Goal: Task Accomplishment & Management: Complete application form

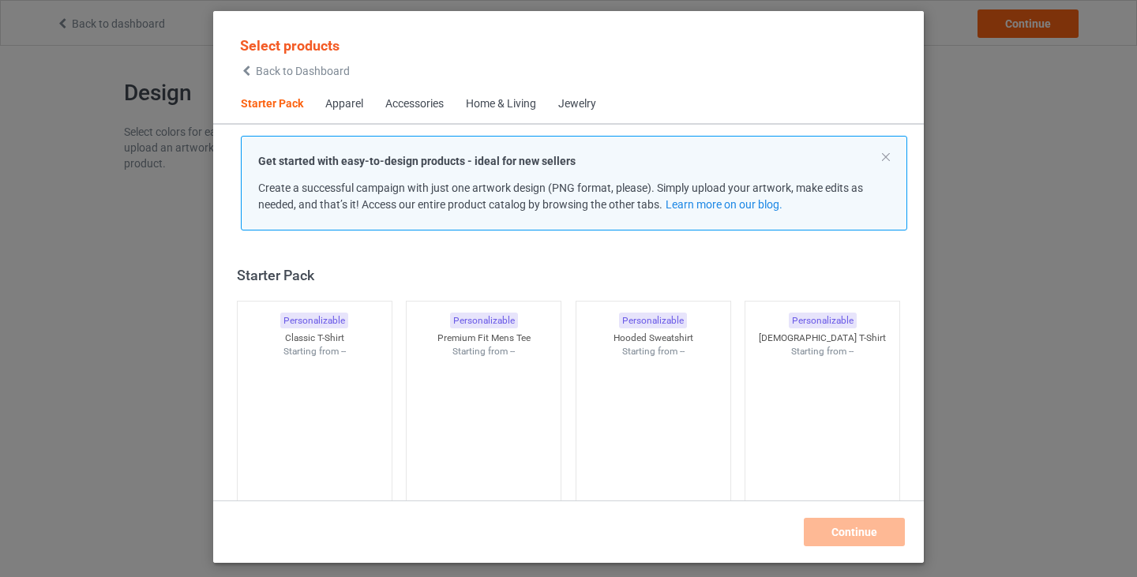
scroll to position [20, 0]
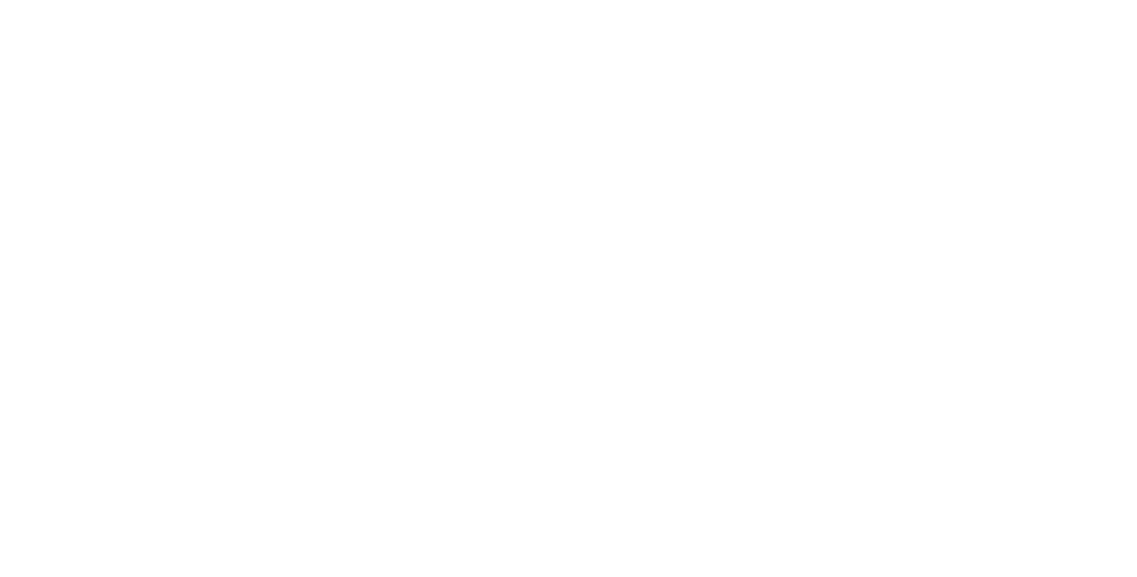
click at [637, 43] on body at bounding box center [568, 288] width 1137 height 577
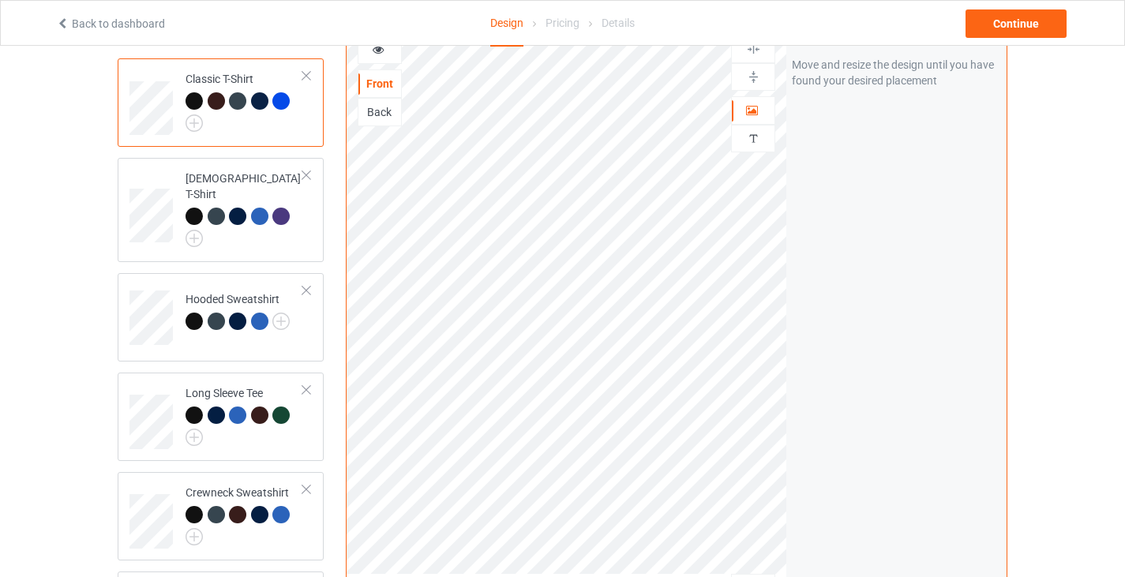
scroll to position [295, 0]
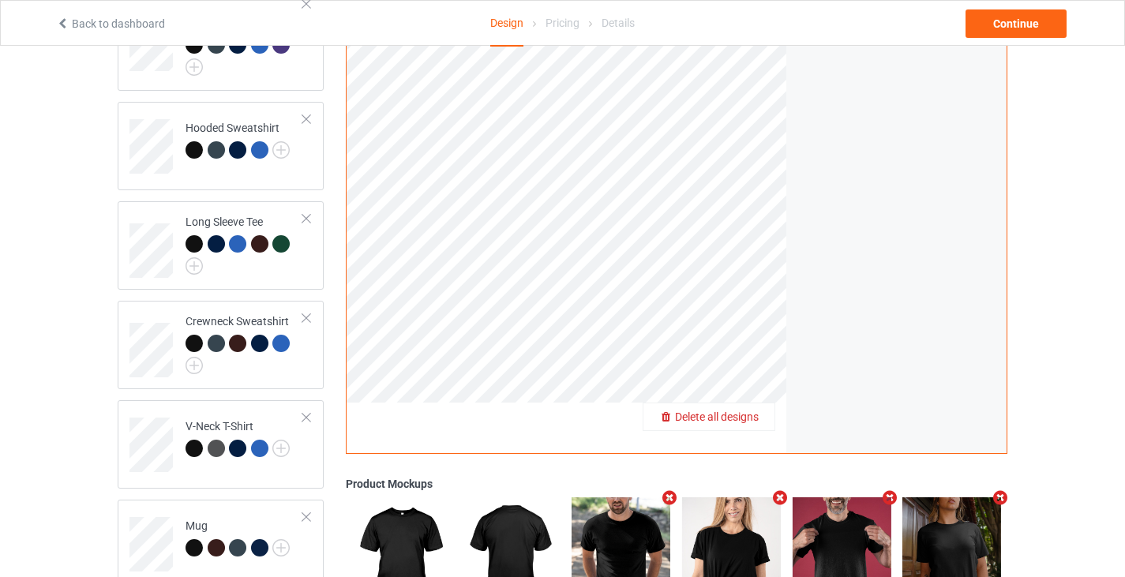
click at [736, 410] on span "Delete all designs" at bounding box center [717, 416] width 84 height 13
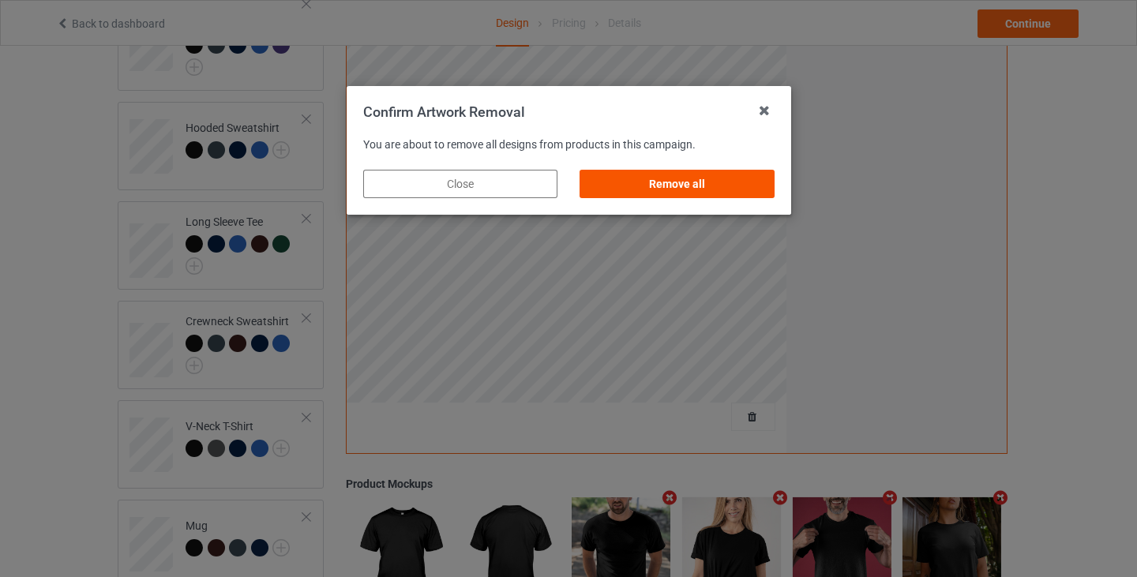
click at [716, 191] on div "Remove all" at bounding box center [676, 184] width 194 height 28
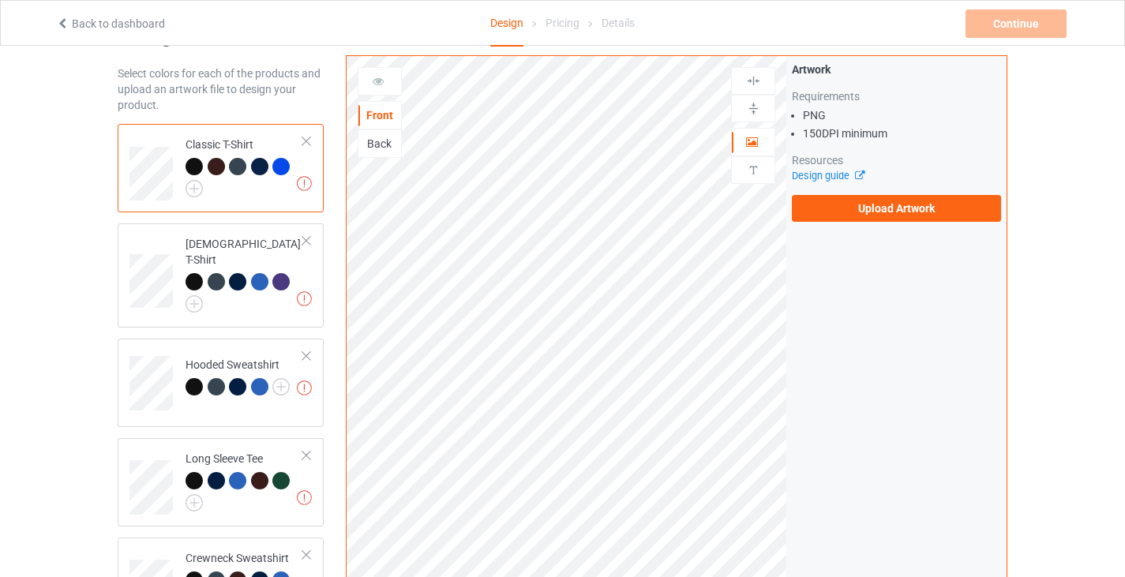
scroll to position [0, 0]
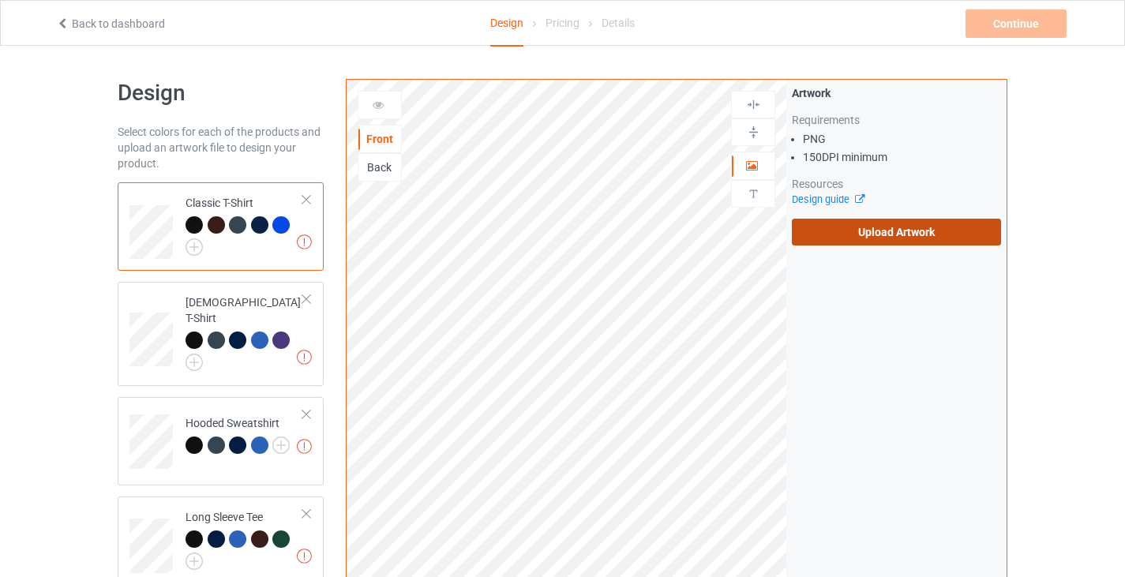
click at [888, 240] on label "Upload Artwork" at bounding box center [896, 232] width 209 height 27
click at [0, 0] on input "Upload Artwork" at bounding box center [0, 0] width 0 height 0
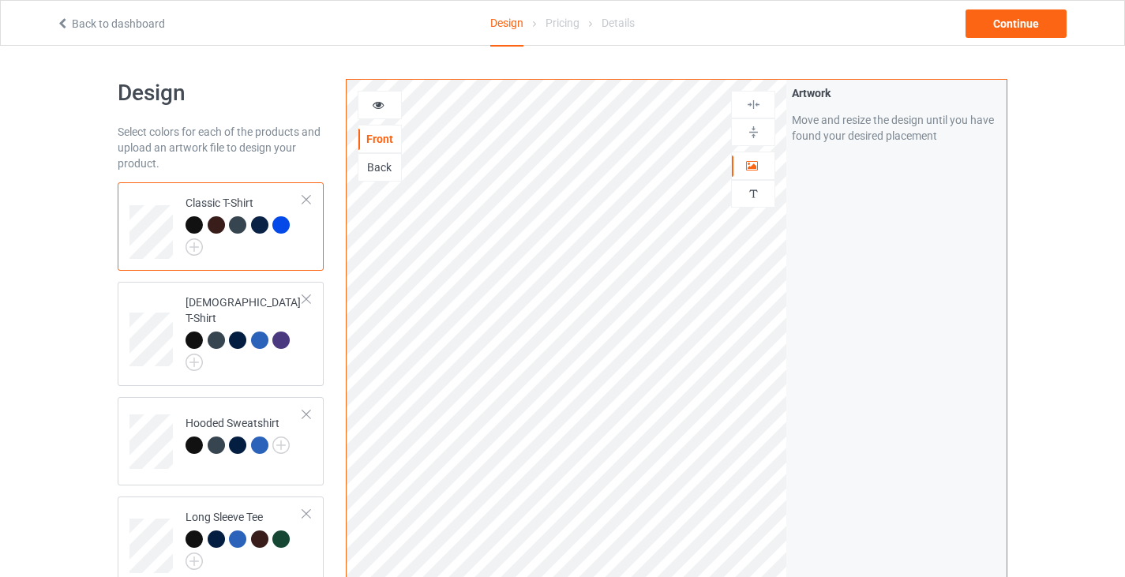
click at [282, 228] on div at bounding box center [280, 224] width 17 height 17
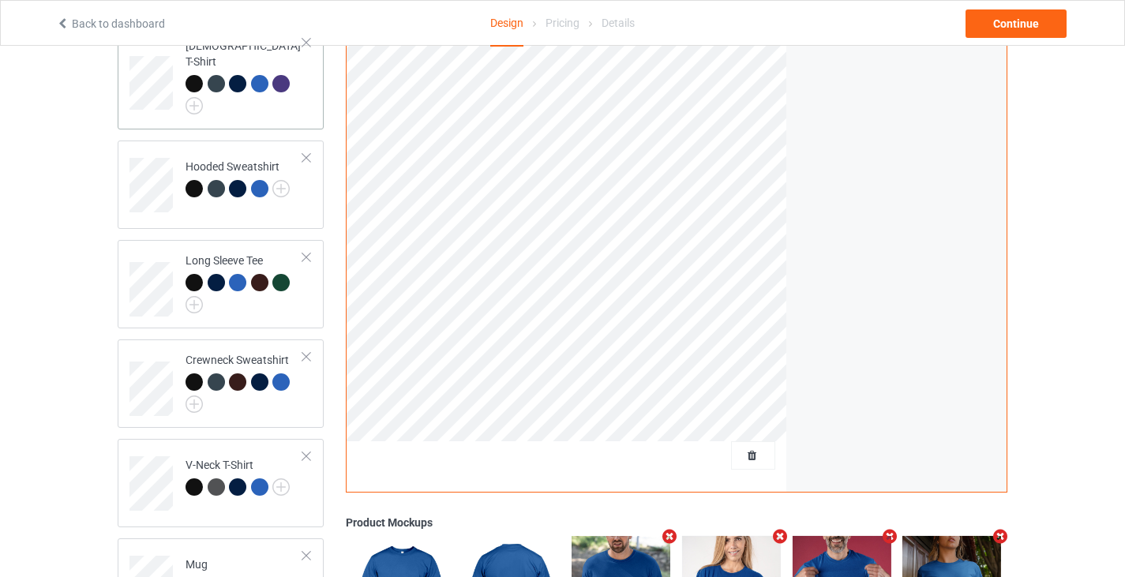
scroll to position [302, 0]
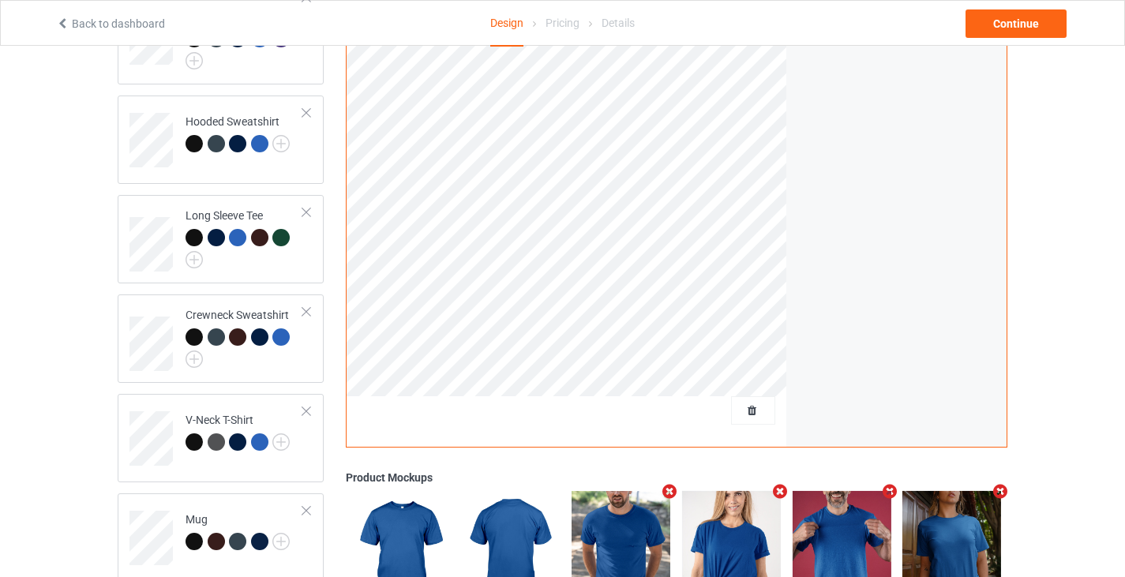
click at [153, 469] on div "Classic T-Shirt Ladies T-Shirt Hooded Sweatshirt Long Sleeve Tee Crewneck Sweat…" at bounding box center [221, 281] width 206 height 800
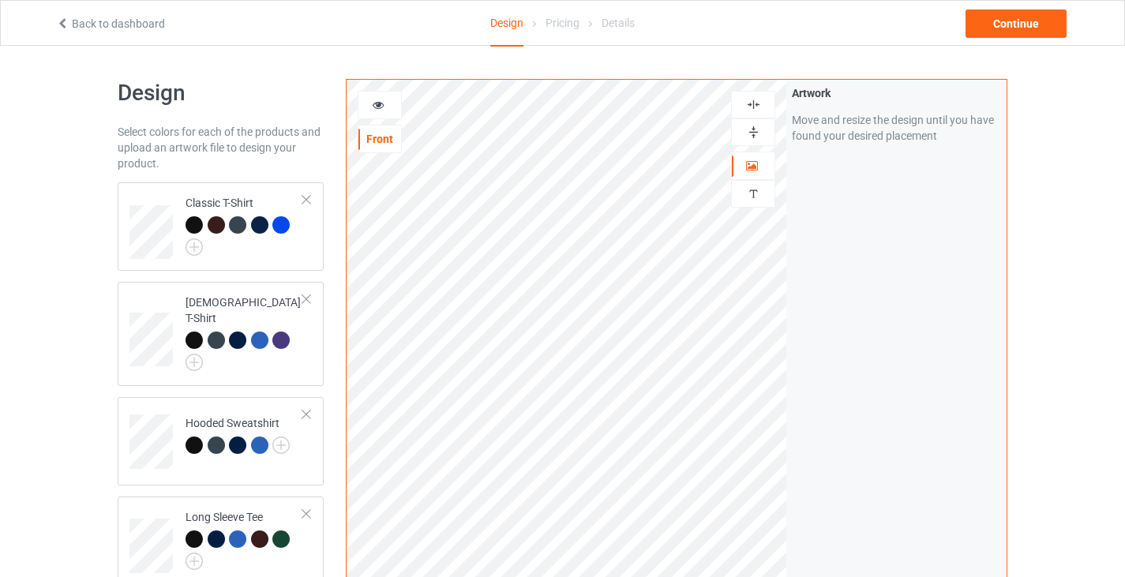
click at [753, 130] on img at bounding box center [753, 132] width 15 height 15
click at [1017, 16] on div "Continue" at bounding box center [1015, 23] width 101 height 28
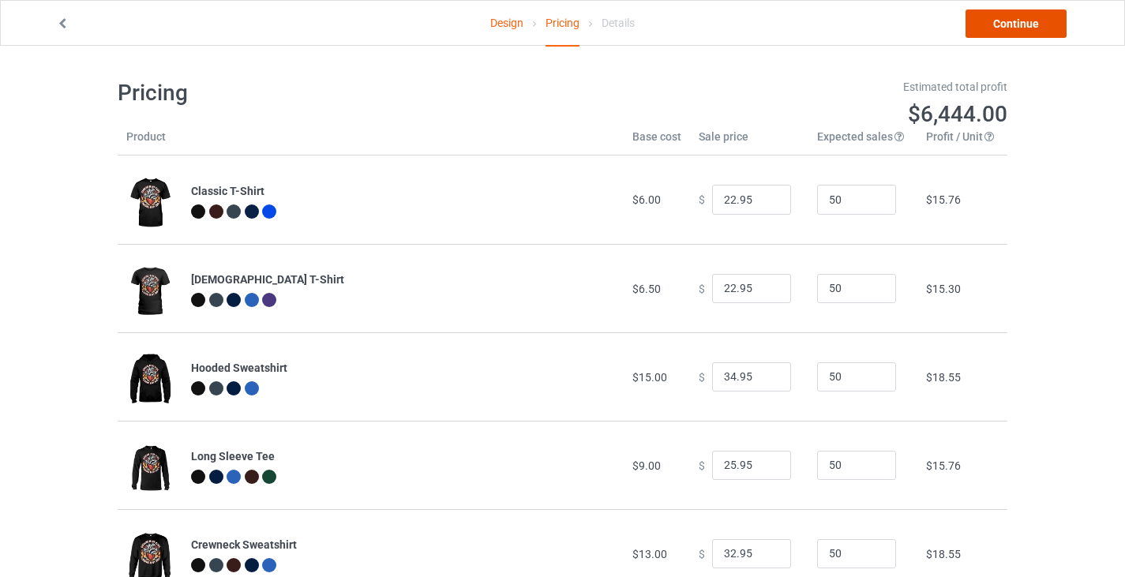
click at [1031, 20] on link "Continue" at bounding box center [1015, 23] width 101 height 28
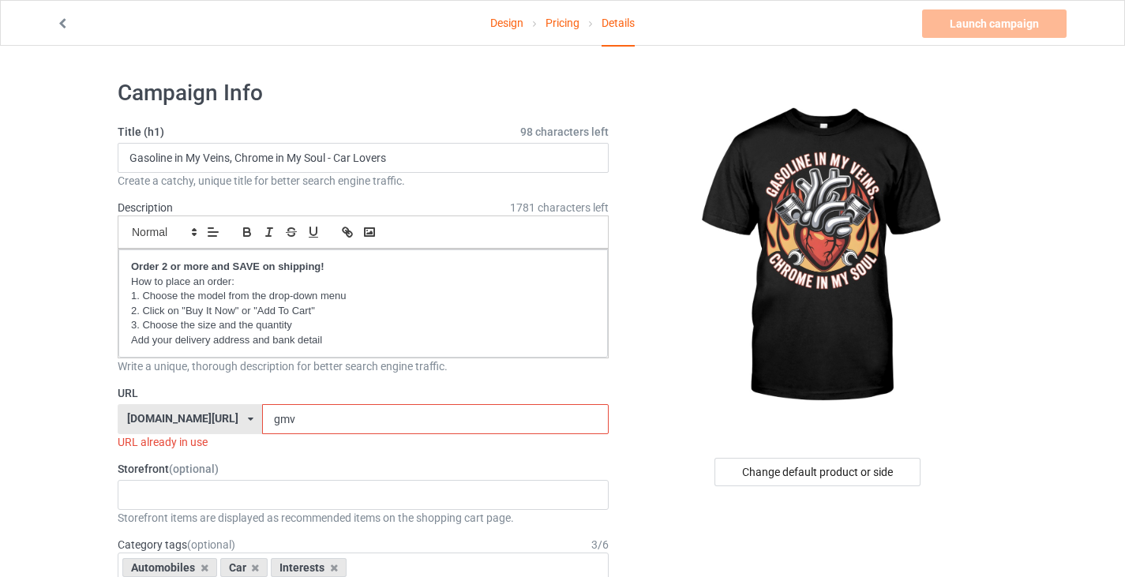
drag, startPoint x: 235, startPoint y: 419, endPoint x: 296, endPoint y: 422, distance: 60.8
click at [294, 421] on input "gmv" at bounding box center [435, 419] width 346 height 30
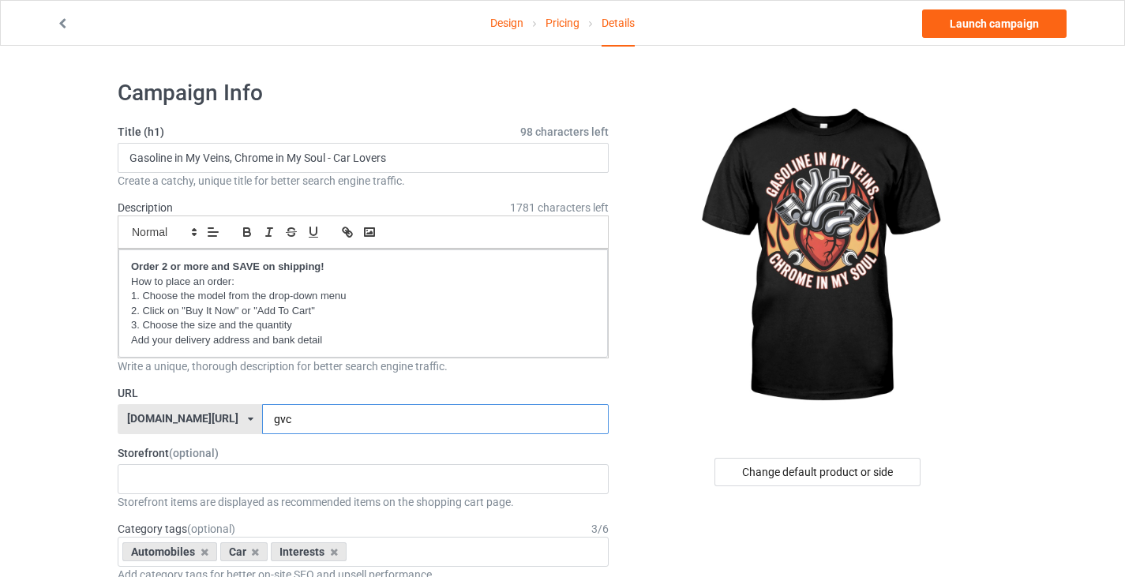
type input "gvc"
click at [274, 396] on label "URL" at bounding box center [363, 393] width 491 height 16
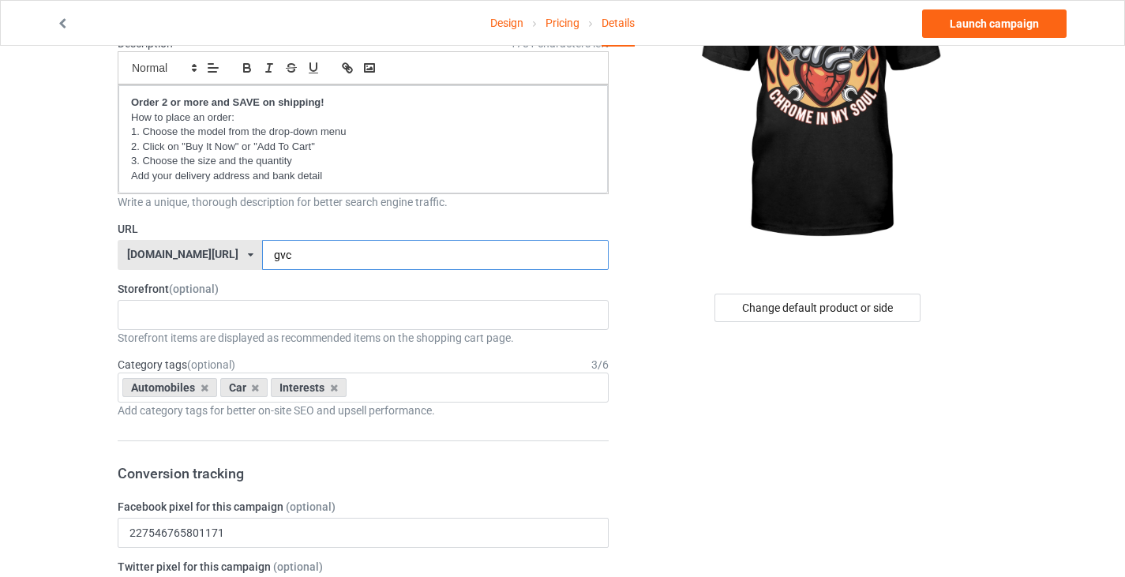
click at [262, 264] on input "gvc" at bounding box center [435, 255] width 346 height 30
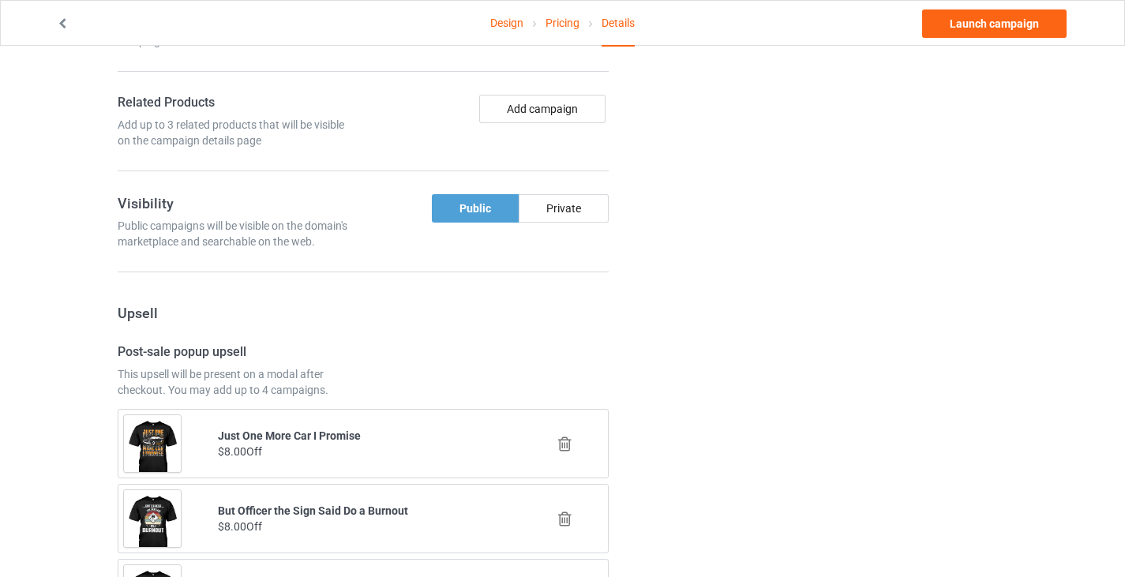
scroll to position [1217, 0]
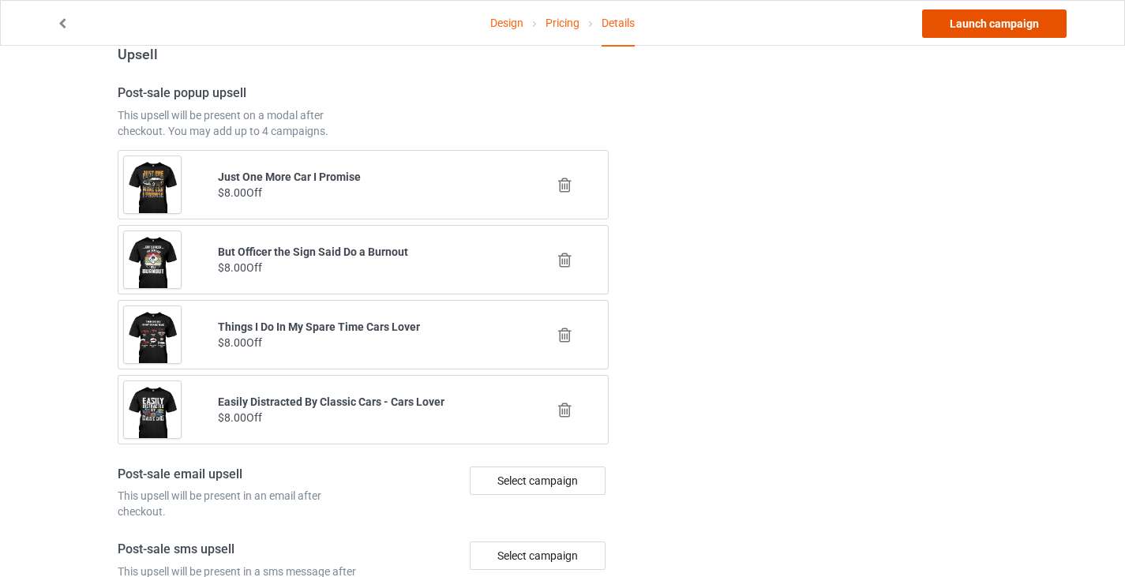
click at [965, 22] on link "Launch campaign" at bounding box center [994, 23] width 144 height 28
